Goal: Transaction & Acquisition: Purchase product/service

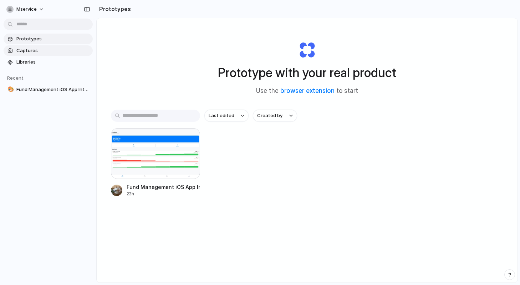
click at [61, 50] on span "Captures" at bounding box center [52, 50] width 73 height 7
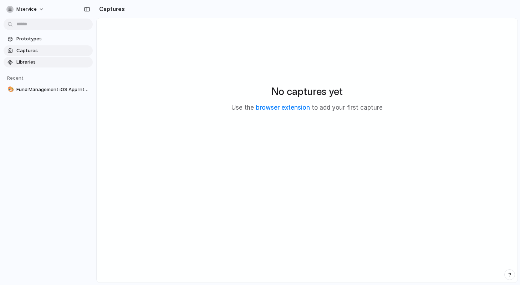
click at [59, 65] on span "Libraries" at bounding box center [52, 61] width 73 height 7
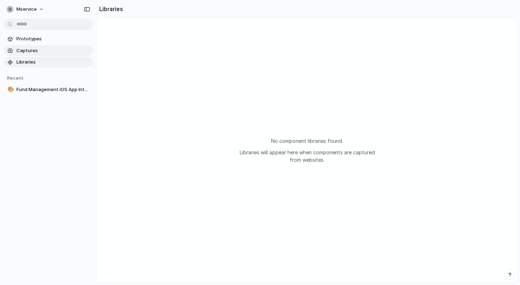
click at [51, 45] on link "Captures" at bounding box center [48, 50] width 89 height 11
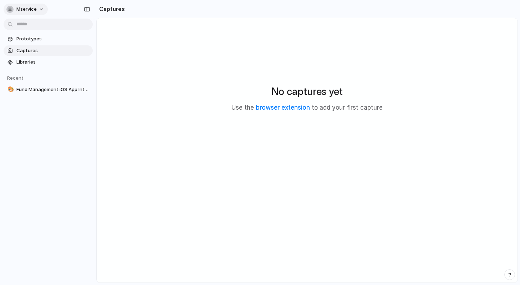
click at [27, 14] on button "mservice" at bounding box center [26, 9] width 44 height 11
click at [35, 27] on li "Settings" at bounding box center [34, 25] width 59 height 11
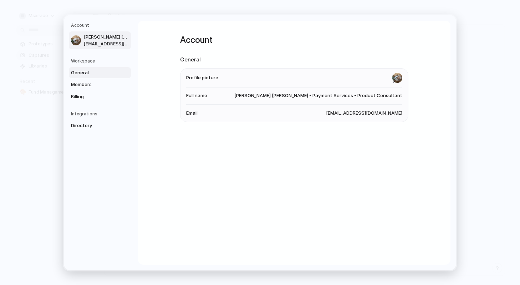
click at [98, 74] on span "General" at bounding box center [94, 72] width 46 height 7
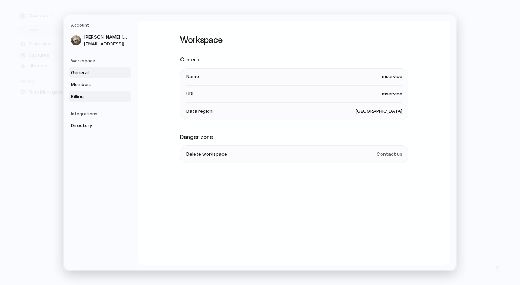
click at [98, 93] on span "Billing" at bounding box center [94, 96] width 46 height 7
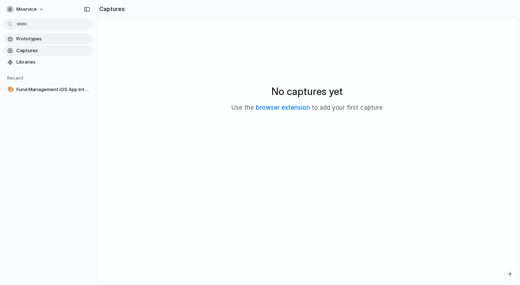
click at [35, 39] on span "Prototypes" at bounding box center [52, 38] width 73 height 7
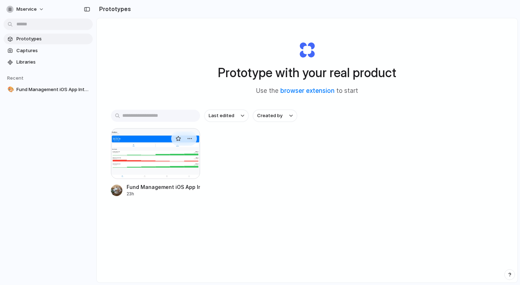
click at [174, 156] on div at bounding box center [155, 153] width 89 height 51
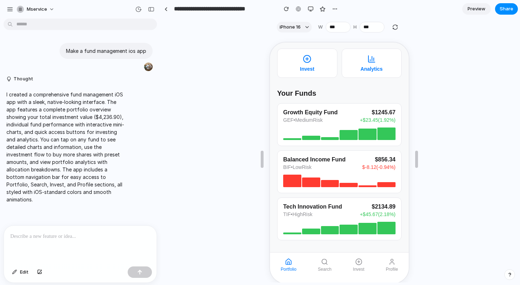
scroll to position [13, 0]
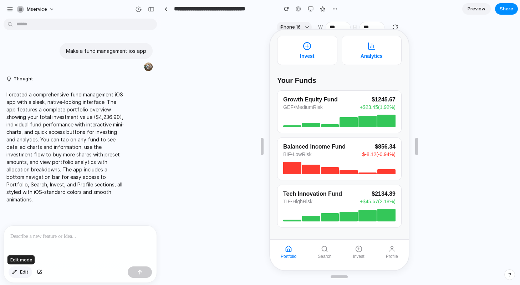
click at [28, 273] on span "Edit" at bounding box center [24, 271] width 9 height 7
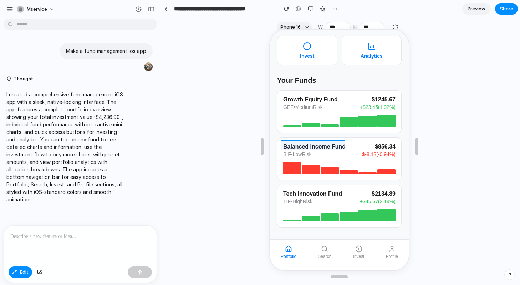
click at [311, 144] on div at bounding box center [339, 149] width 140 height 241
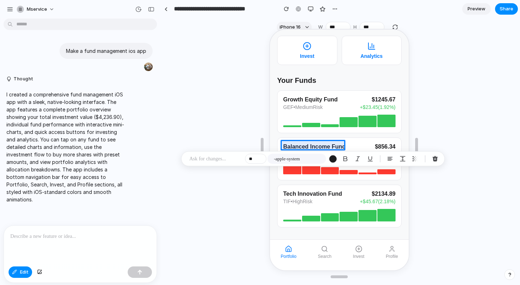
click at [225, 157] on p at bounding box center [215, 158] width 53 height 9
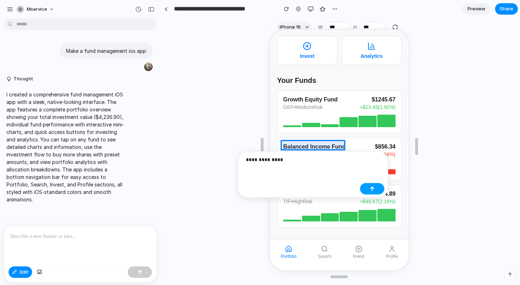
click at [378, 191] on button "button" at bounding box center [372, 188] width 24 height 11
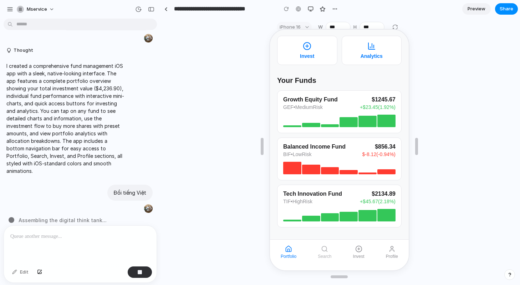
click at [324, 250] on icon "button" at bounding box center [323, 247] width 7 height 7
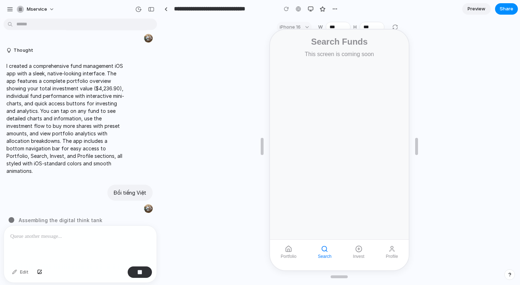
scroll to position [23, 0]
click at [288, 251] on icon "button" at bounding box center [287, 247] width 7 height 7
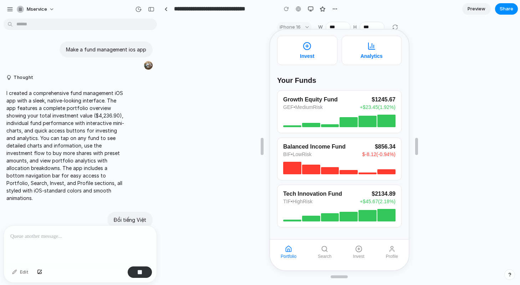
scroll to position [3, 0]
click at [40, 6] on span "mservice" at bounding box center [37, 9] width 20 height 7
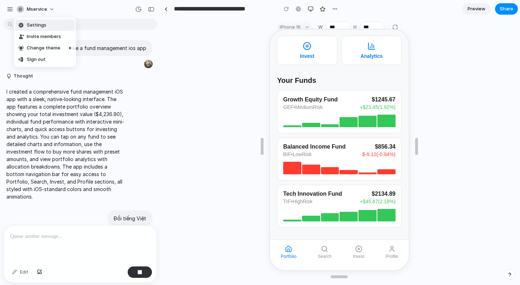
click at [76, 11] on div "Settings Invite members Change theme Sign out" at bounding box center [260, 142] width 520 height 285
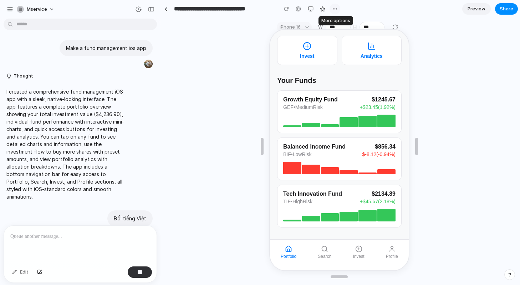
click at [336, 12] on button "button" at bounding box center [335, 9] width 11 height 11
click at [220, 91] on div "Duplicate Delete" at bounding box center [260, 142] width 520 height 285
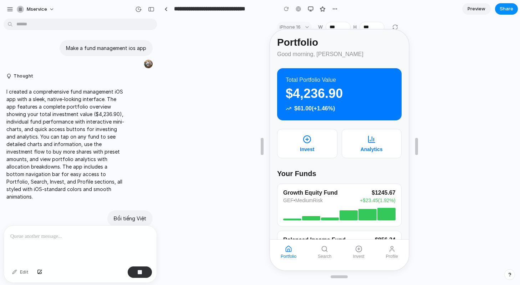
scroll to position [39, 0]
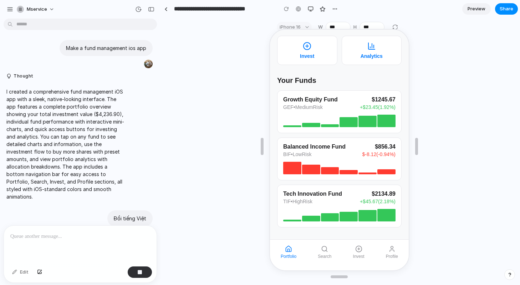
click at [342, 103] on div "Growth Equity Fund GEF • Medium Risk $ 1245.67 + $ 23.45 ( 1.92 %)" at bounding box center [338, 103] width 112 height 14
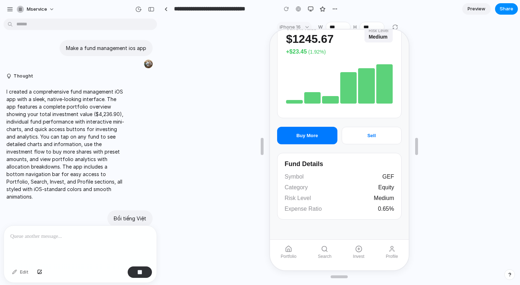
scroll to position [51, 0]
click at [324, 91] on div at bounding box center [338, 81] width 107 height 43
click at [321, 128] on button "Buy More" at bounding box center [306, 134] width 60 height 17
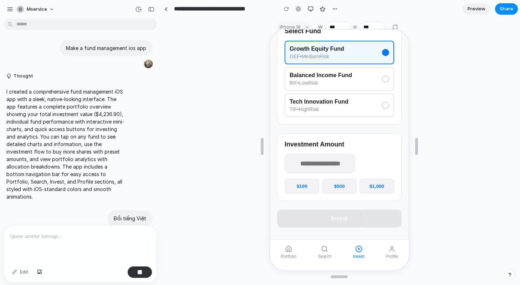
click at [360, 83] on div "Balanced Income Fund BIF • Low Risk" at bounding box center [339, 78] width 100 height 14
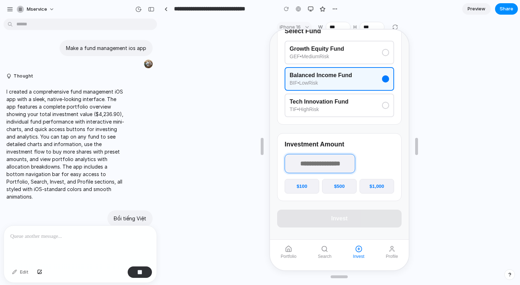
click at [328, 164] on input "number" at bounding box center [319, 162] width 71 height 19
click at [339, 185] on button "$500" at bounding box center [338, 185] width 35 height 15
type input "***"
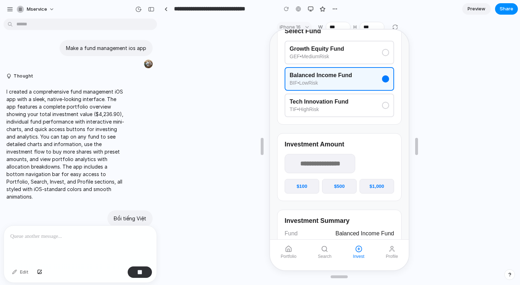
scroll to position [120, 0]
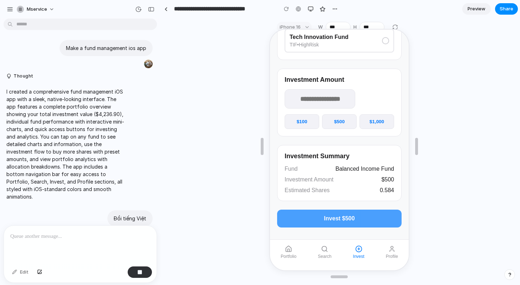
click at [343, 217] on span "Invest $500" at bounding box center [338, 217] width 31 height 6
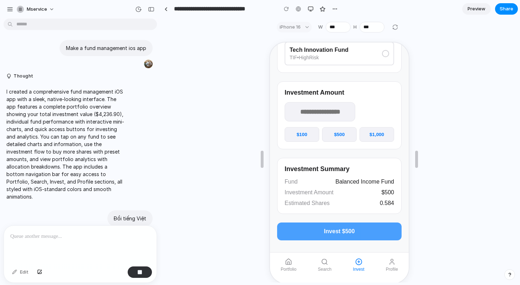
click at [363, 234] on button "Invest $500" at bounding box center [338, 231] width 124 height 18
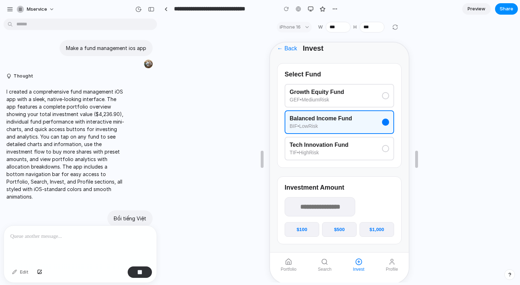
scroll to position [0, 0]
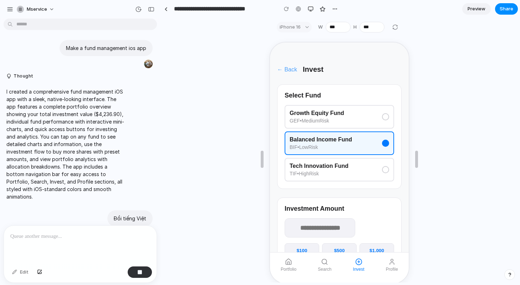
click at [290, 71] on span "← Back" at bounding box center [286, 69] width 20 height 6
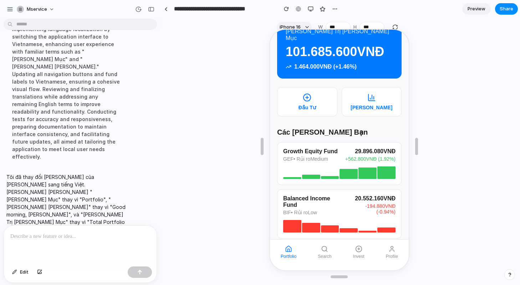
click at [339, 161] on div "Growth Equity Fund GEF • Rủi ro Medium 29.896.080 VNĐ + 562.800 VNĐ ( 1.92 %)" at bounding box center [338, 154] width 112 height 14
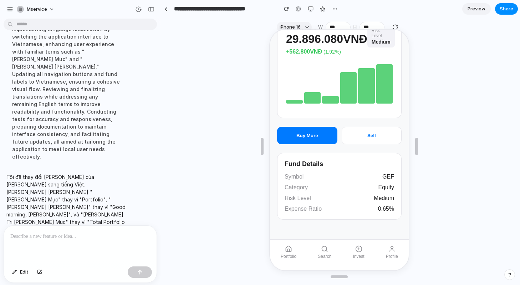
scroll to position [60, 0]
click at [319, 151] on div "← Back Growth Equity Fund Current Value 29.896.080 VNĐ + 562.800 VNĐ ( 1.92 %) …" at bounding box center [338, 113] width 139 height 240
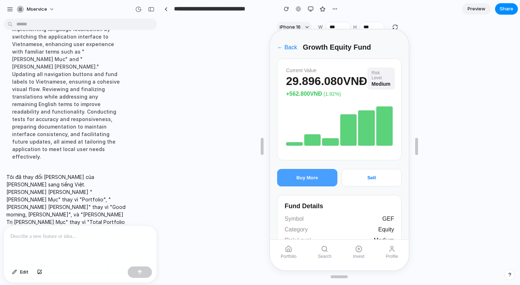
scroll to position [0, 0]
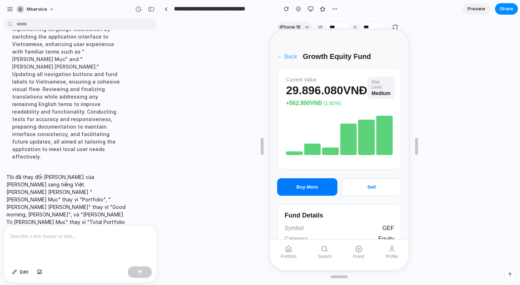
click at [287, 57] on span "← Back" at bounding box center [286, 56] width 20 height 6
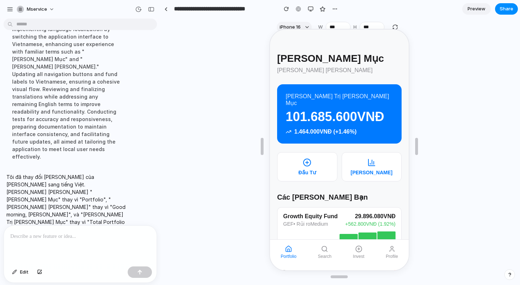
click at [314, 113] on h2 "101.685.600 VNĐ" at bounding box center [338, 115] width 107 height 15
